Goal: Task Accomplishment & Management: Manage account settings

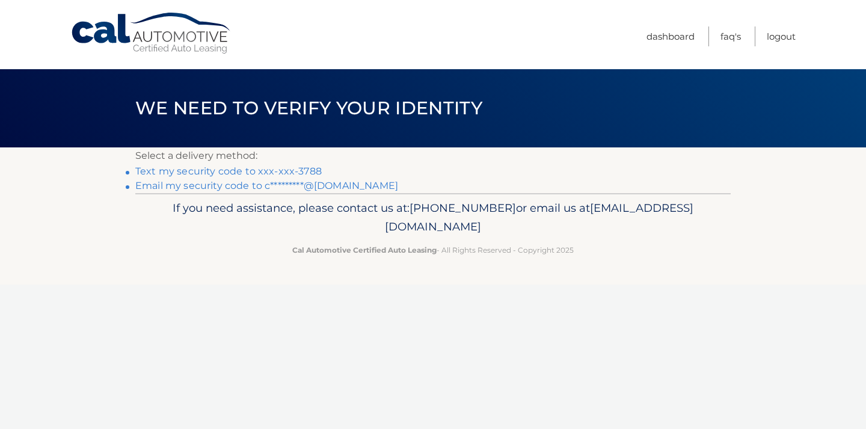
click at [216, 156] on p "Select a delivery method:" at bounding box center [432, 155] width 595 height 17
click at [222, 173] on link "Text my security code to xxx-xxx-3788" at bounding box center [228, 170] width 186 height 11
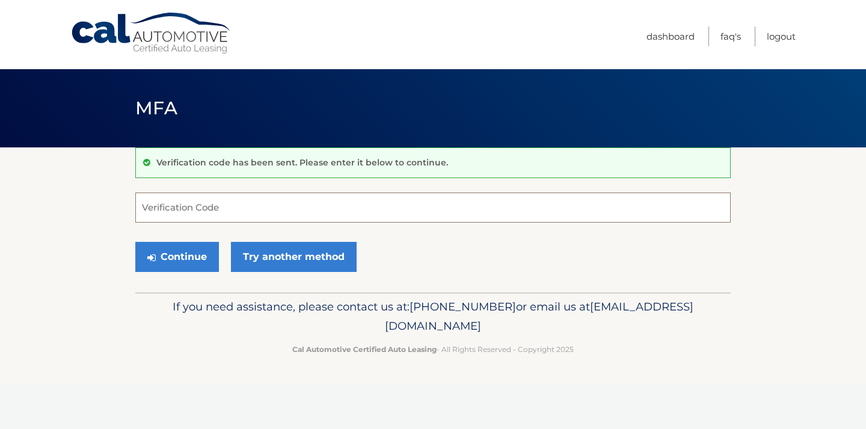
click at [201, 210] on input "Verification Code" at bounding box center [432, 207] width 595 height 30
type input "461190"
click at [177, 256] on button "Continue" at bounding box center [177, 257] width 84 height 30
click at [180, 258] on button "Continue" at bounding box center [177, 257] width 84 height 30
click at [222, 208] on input "Verification Code" at bounding box center [432, 207] width 595 height 30
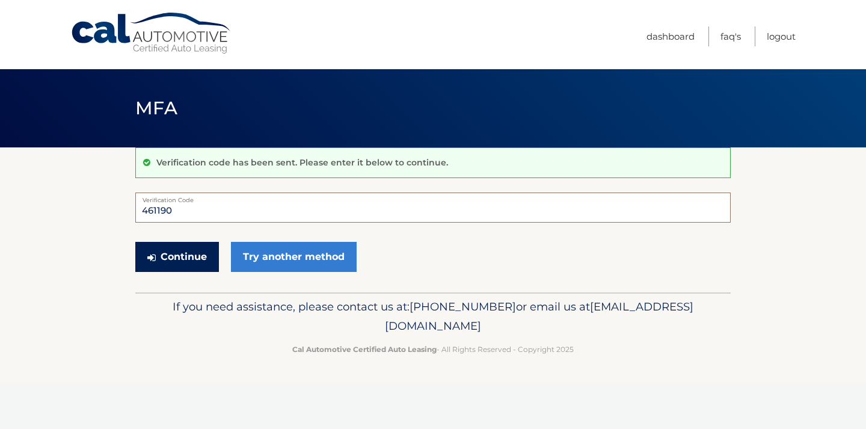
type input "461190"
click at [168, 257] on button "Continue" at bounding box center [177, 257] width 84 height 30
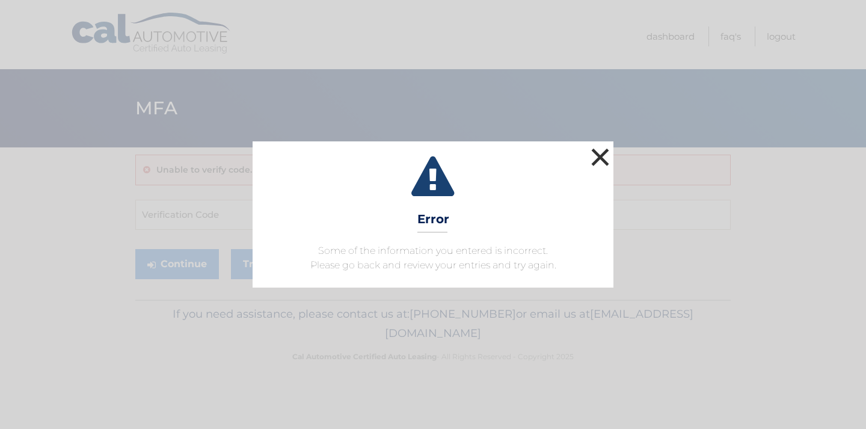
click at [604, 154] on button "×" at bounding box center [600, 157] width 24 height 24
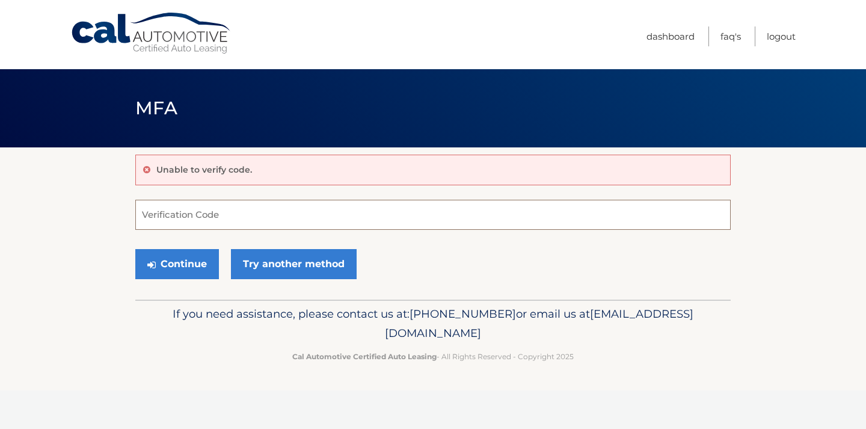
click at [330, 207] on input "Verification Code" at bounding box center [432, 215] width 595 height 30
click at [154, 37] on link "Cal Automotive" at bounding box center [151, 33] width 162 height 43
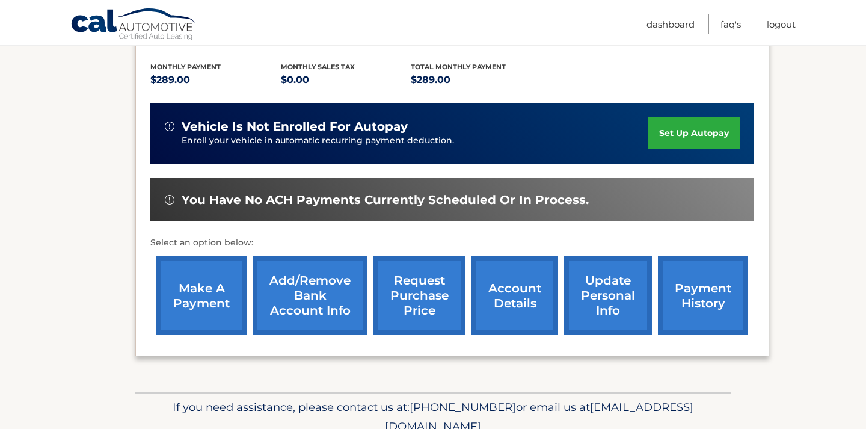
scroll to position [265, 0]
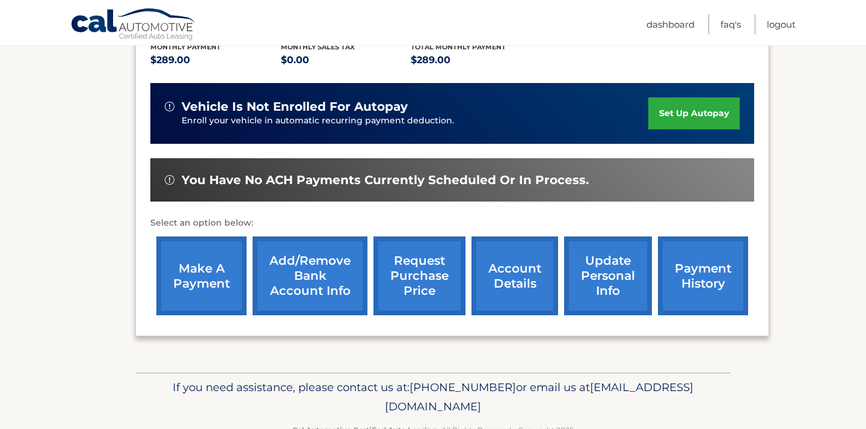
click at [662, 129] on link "set up autopay" at bounding box center [693, 113] width 91 height 32
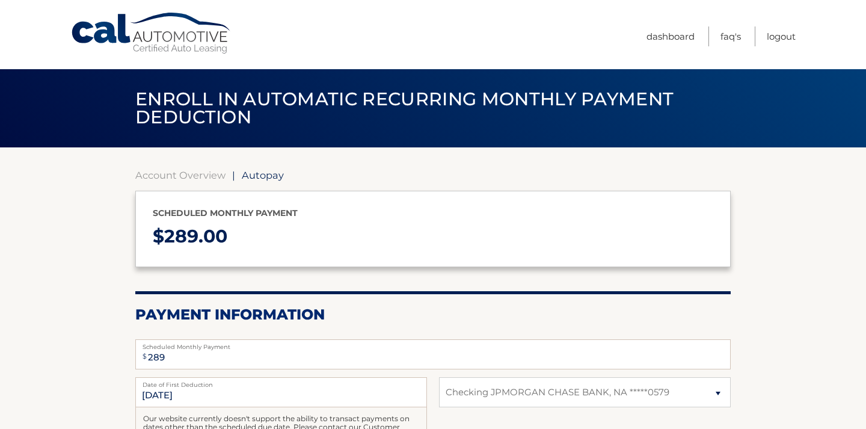
select select "NDAxYTVjZjQtYzE1YS00YjlmLTkyOTMtNjhkOGJlMmRjYzFh"
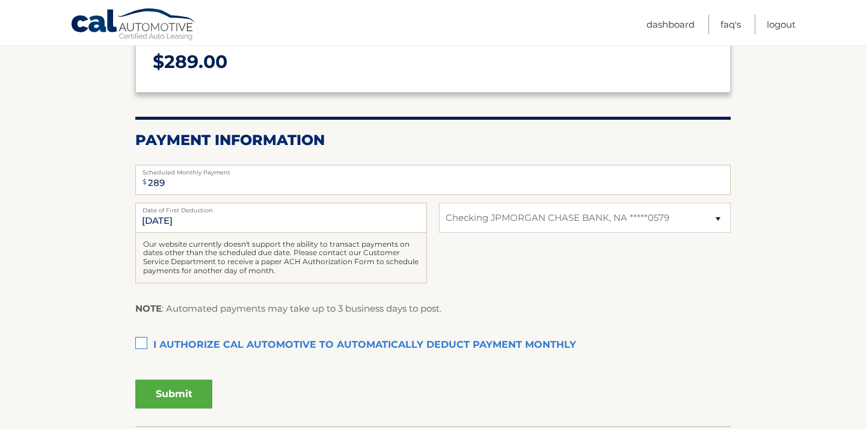
scroll to position [178, 0]
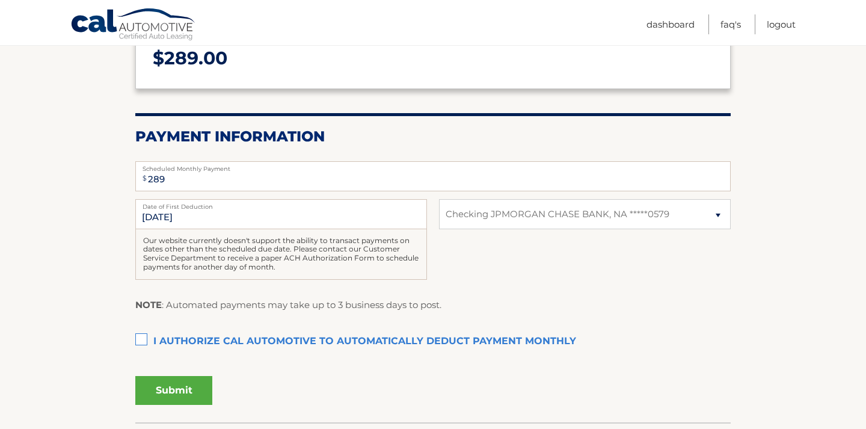
click at [142, 341] on label "I authorize cal automotive to automatically deduct payment monthly This checkbo…" at bounding box center [432, 341] width 595 height 24
click at [0, 0] on input "I authorize cal automotive to automatically deduct payment monthly This checkbo…" at bounding box center [0, 0] width 0 height 0
click at [168, 390] on button "Submit" at bounding box center [173, 390] width 77 height 29
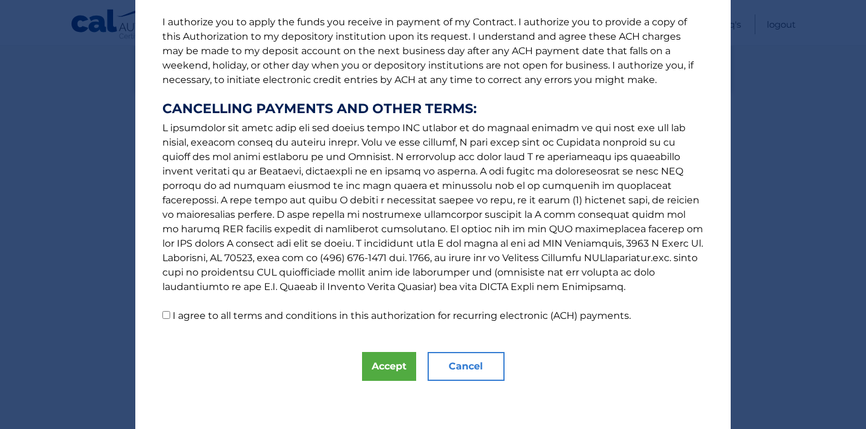
scroll to position [154, 0]
click at [164, 316] on input "I agree to all terms and conditions in this authorization for recurring electro…" at bounding box center [166, 315] width 8 height 8
checkbox input "true"
click at [473, 364] on button "Cancel" at bounding box center [465, 366] width 77 height 29
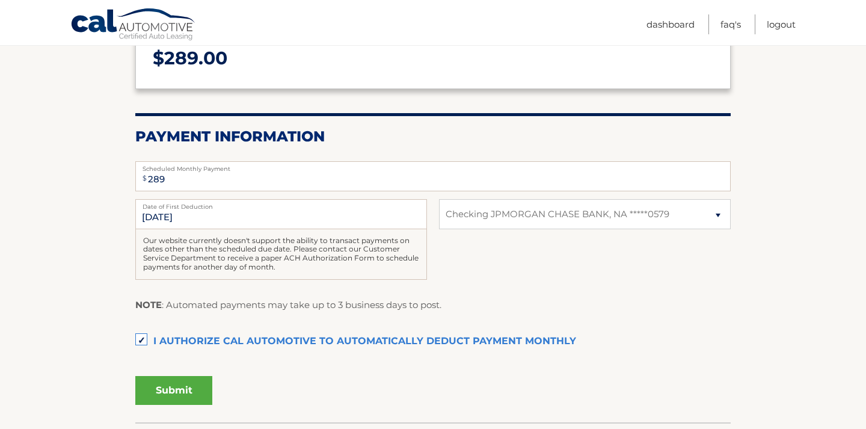
click at [165, 381] on button "Submit" at bounding box center [173, 390] width 77 height 29
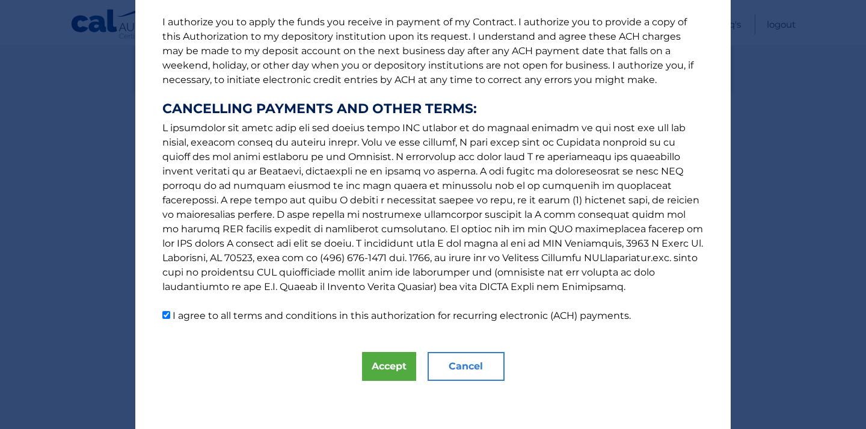
click at [381, 381] on div "The words "I" "me" and "my" mean any identified Customer who signs this Authori…" at bounding box center [432, 137] width 595 height 583
click at [381, 365] on button "Accept" at bounding box center [389, 366] width 54 height 29
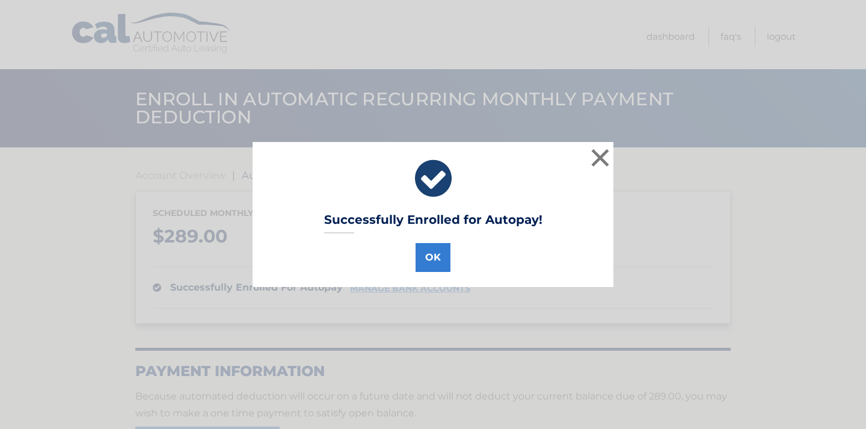
click at [436, 257] on button "OK" at bounding box center [432, 257] width 35 height 29
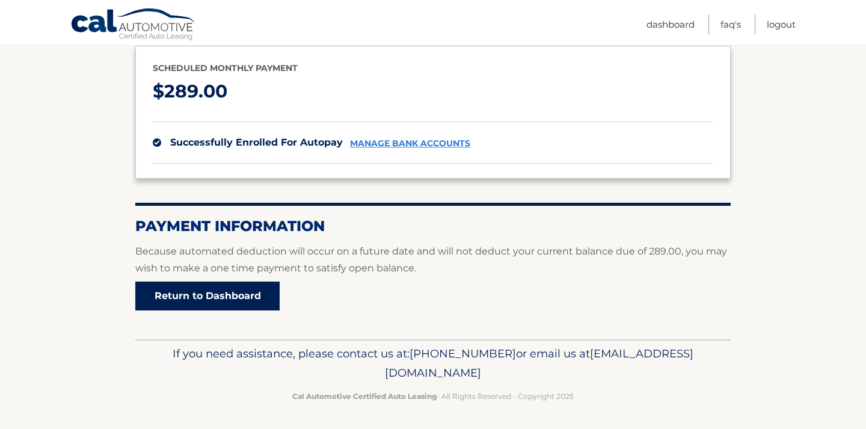
scroll to position [144, 0]
click at [250, 299] on link "Return to Dashboard" at bounding box center [207, 296] width 144 height 29
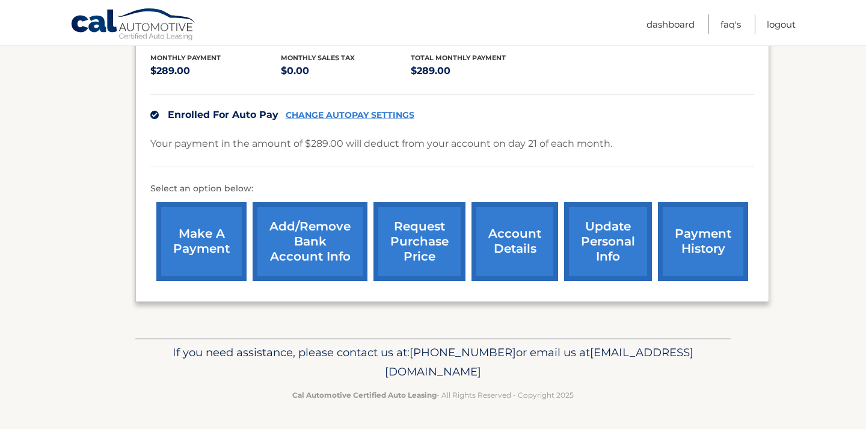
scroll to position [269, 0]
click at [687, 234] on link "payment history" at bounding box center [703, 241] width 90 height 79
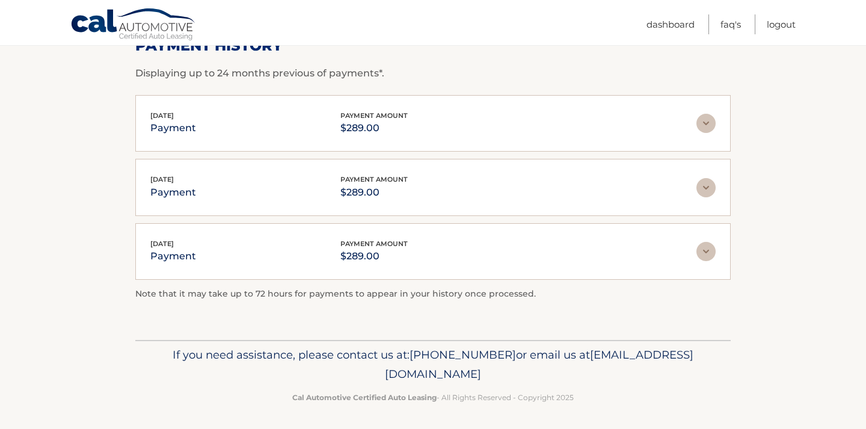
scroll to position [198, 0]
click at [708, 123] on img at bounding box center [705, 123] width 19 height 19
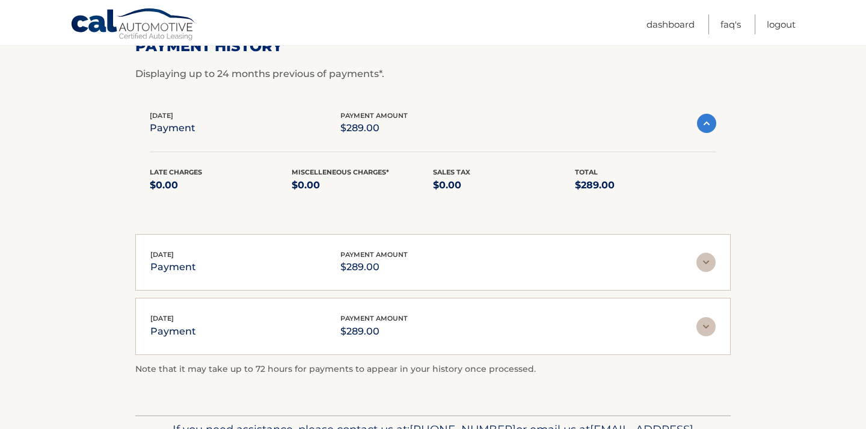
click at [708, 123] on img at bounding box center [706, 123] width 19 height 19
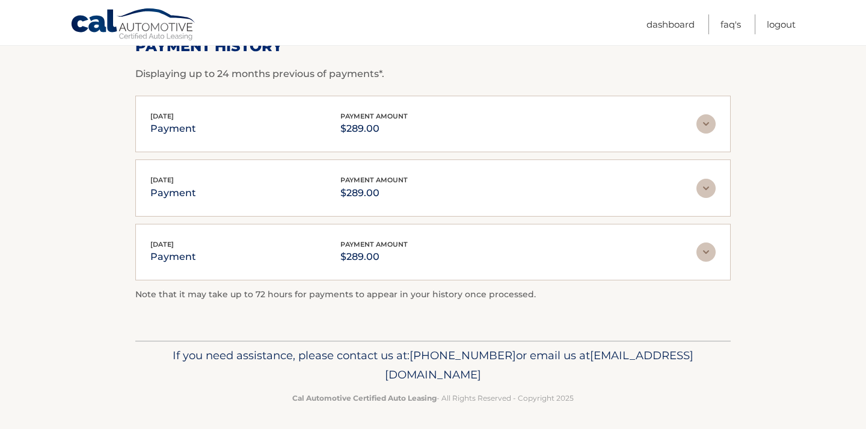
click at [705, 189] on img at bounding box center [705, 188] width 19 height 19
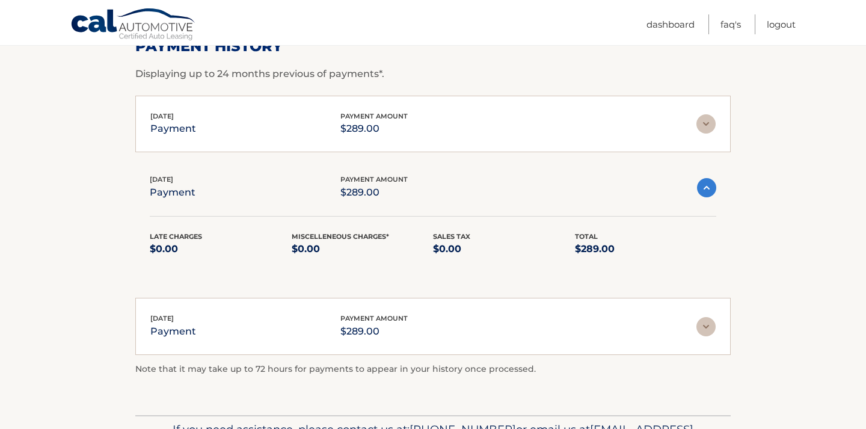
click at [705, 189] on img at bounding box center [706, 187] width 19 height 19
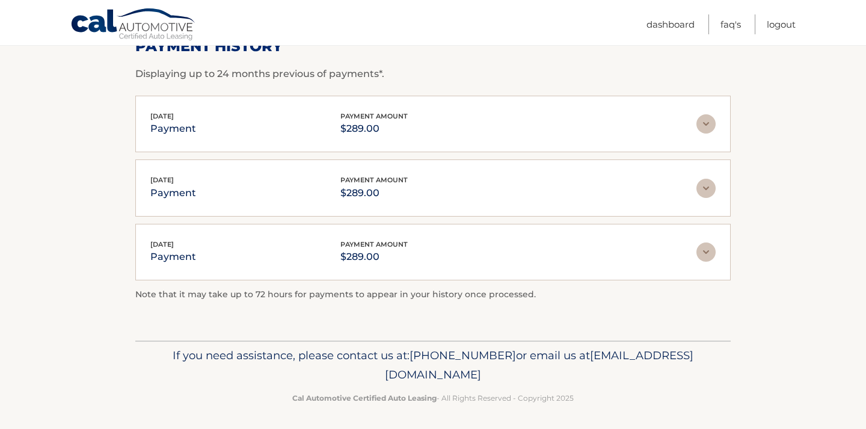
click at [708, 251] on img at bounding box center [705, 251] width 19 height 19
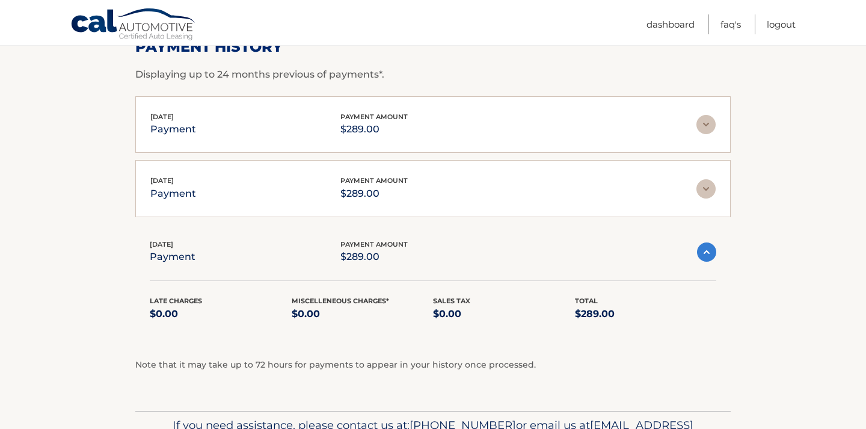
click at [708, 251] on img at bounding box center [706, 251] width 19 height 19
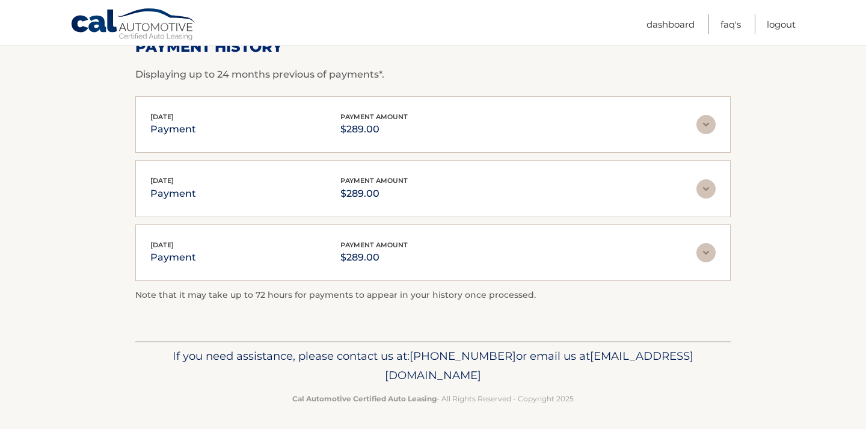
click at [711, 126] on img at bounding box center [705, 124] width 19 height 19
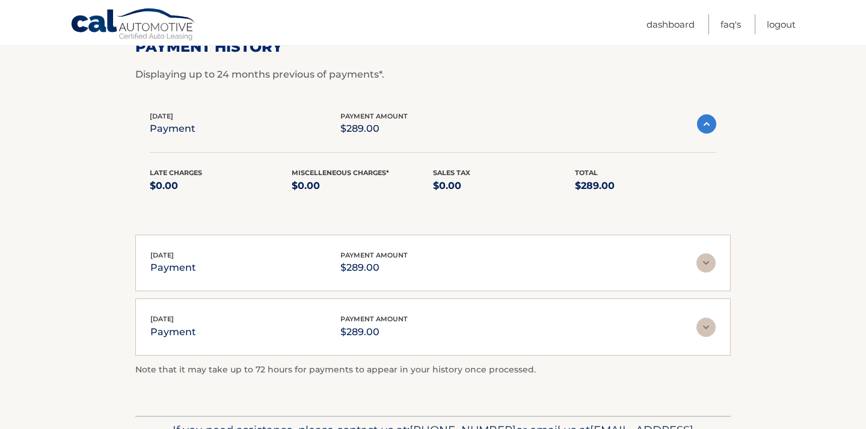
click at [711, 125] on img at bounding box center [706, 123] width 19 height 19
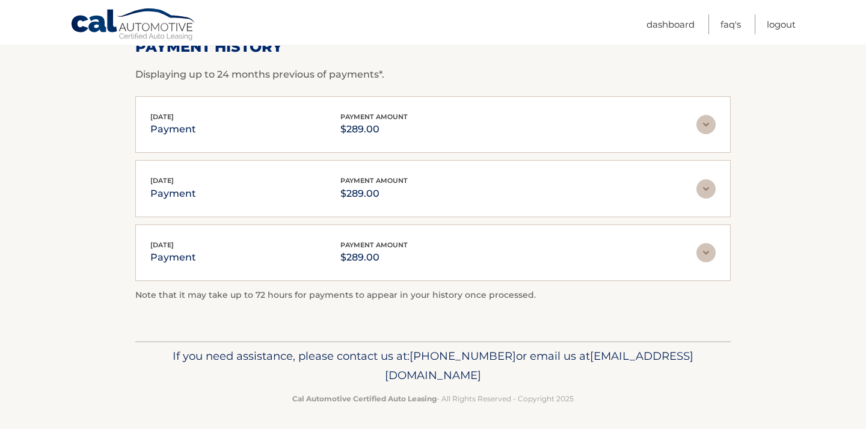
click at [706, 188] on img at bounding box center [705, 188] width 19 height 19
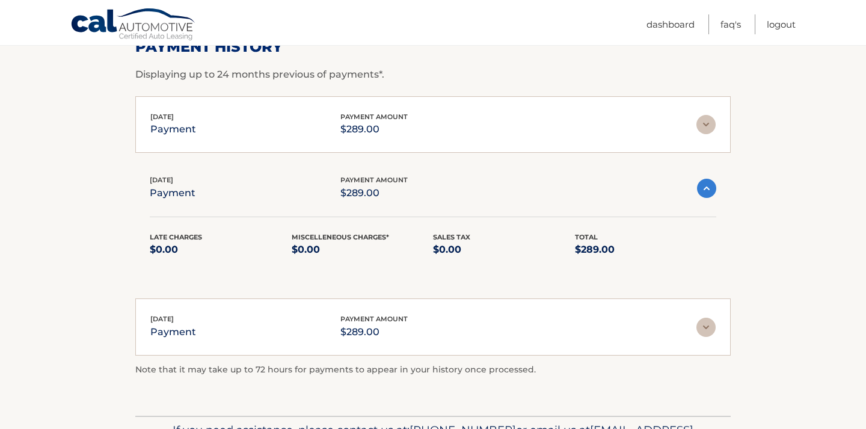
click at [706, 188] on img at bounding box center [706, 188] width 19 height 19
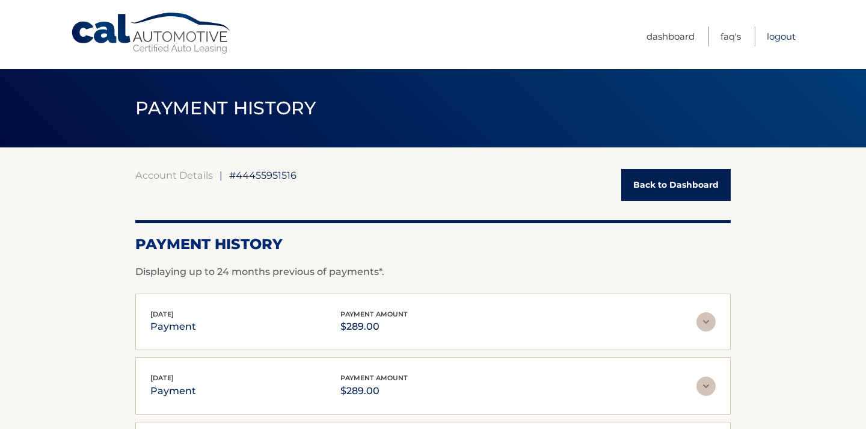
scroll to position [0, 0]
click at [780, 37] on link "Logout" at bounding box center [780, 36] width 29 height 20
